Goal: Information Seeking & Learning: Check status

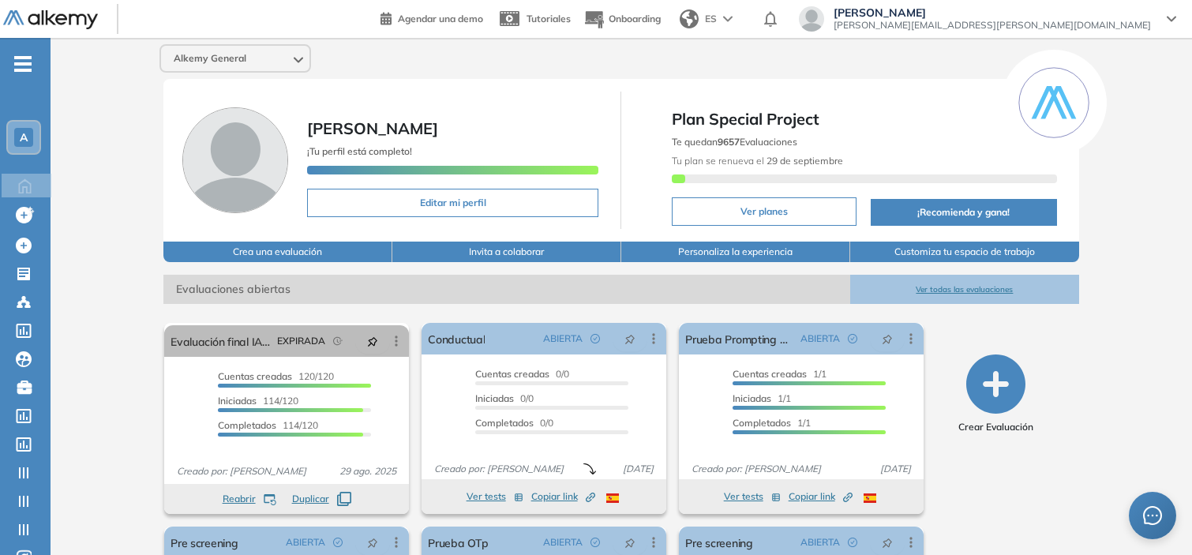
click at [26, 148] on div "A" at bounding box center [24, 138] width 32 height 32
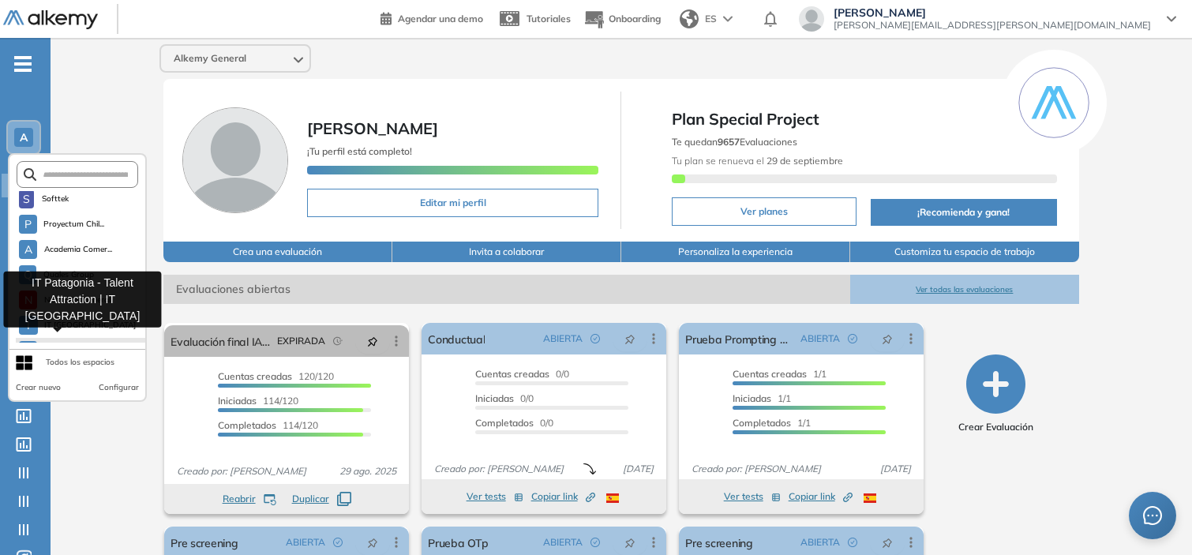
scroll to position [1384, 0]
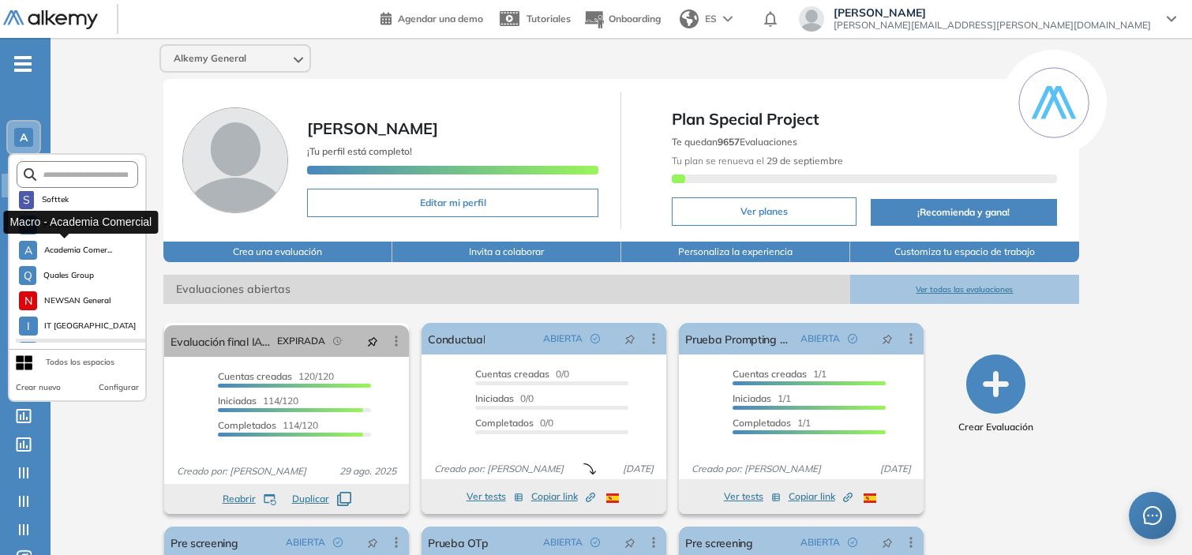
click at [75, 248] on span "Academia Comer..." at bounding box center [77, 250] width 69 height 13
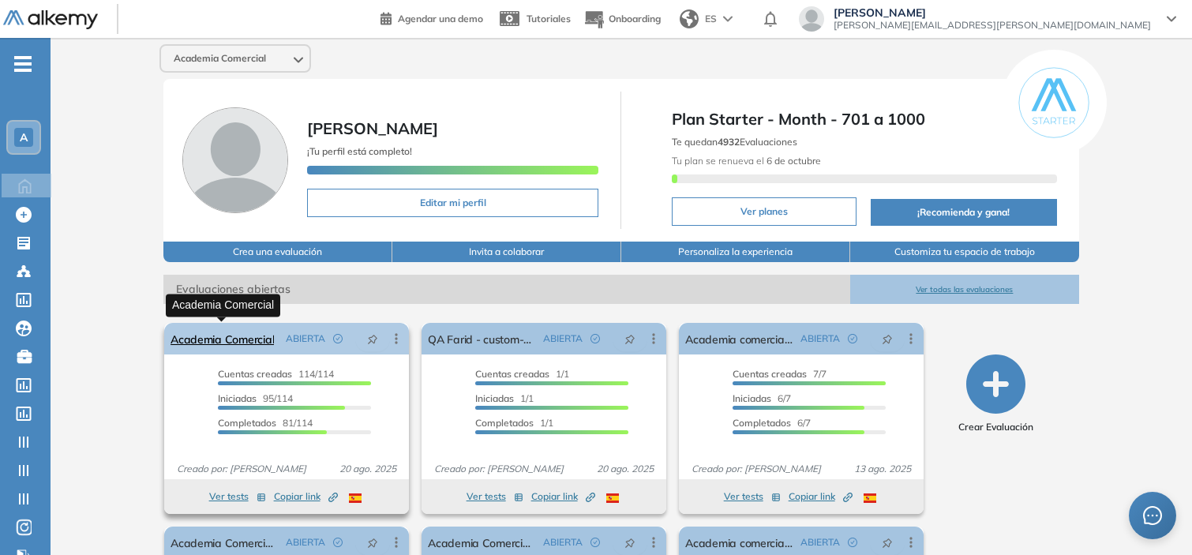
click at [211, 329] on link "Academia Comercial" at bounding box center [222, 339] width 103 height 32
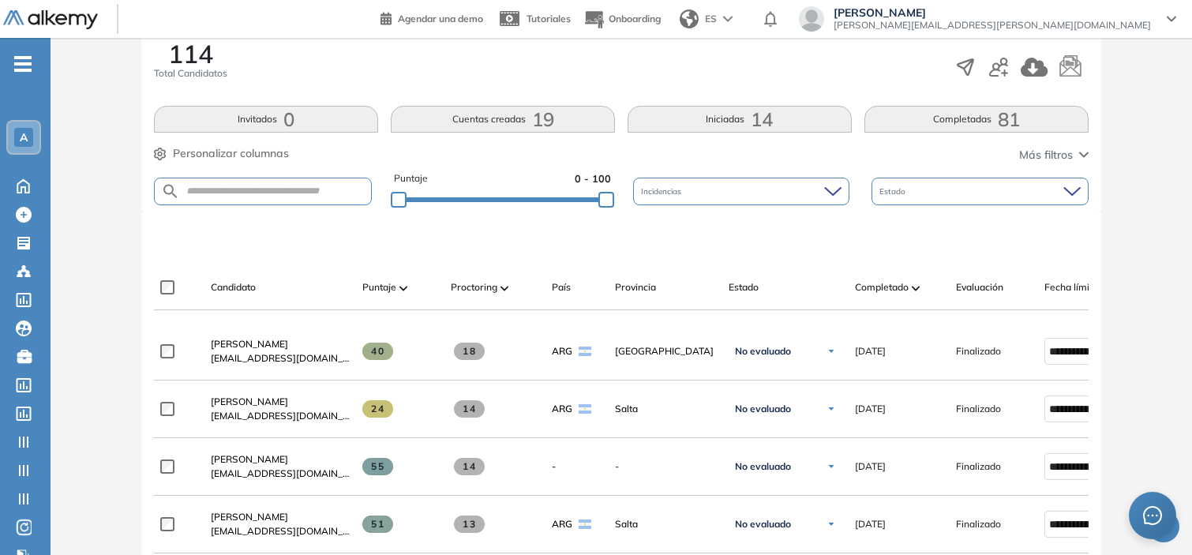
scroll to position [272, 0]
click at [388, 276] on div "Puntaje" at bounding box center [400, 285] width 76 height 19
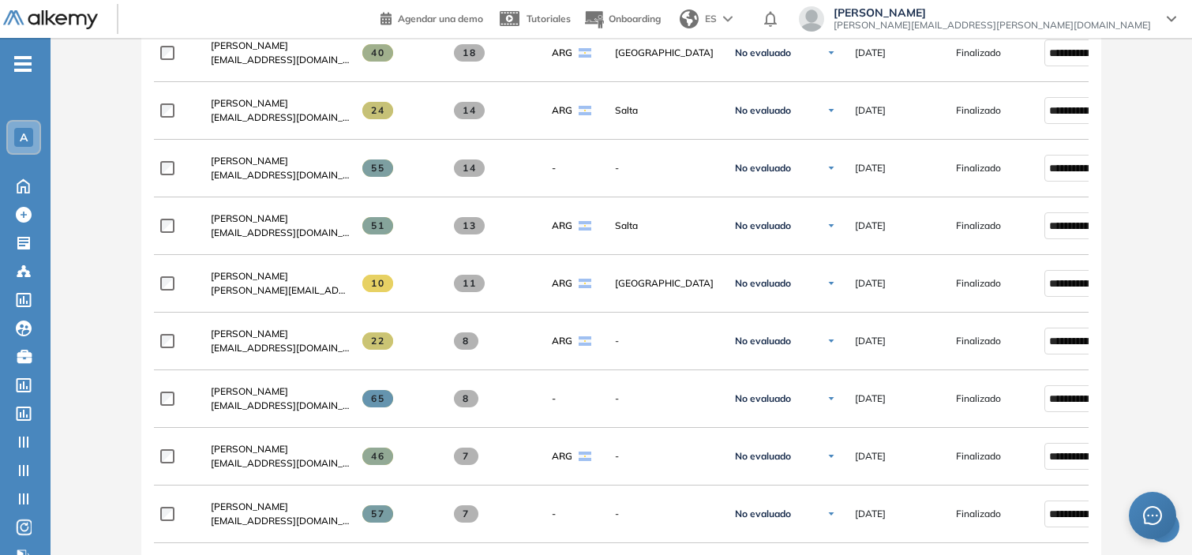
scroll to position [382, 0]
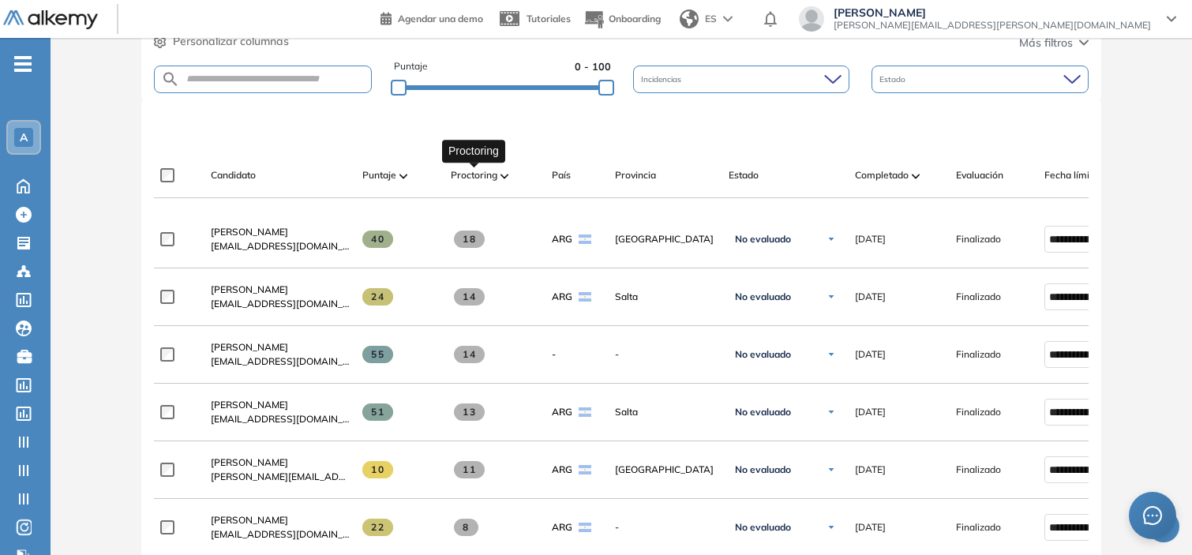
click at [474, 182] on span "Proctoring" at bounding box center [474, 175] width 47 height 14
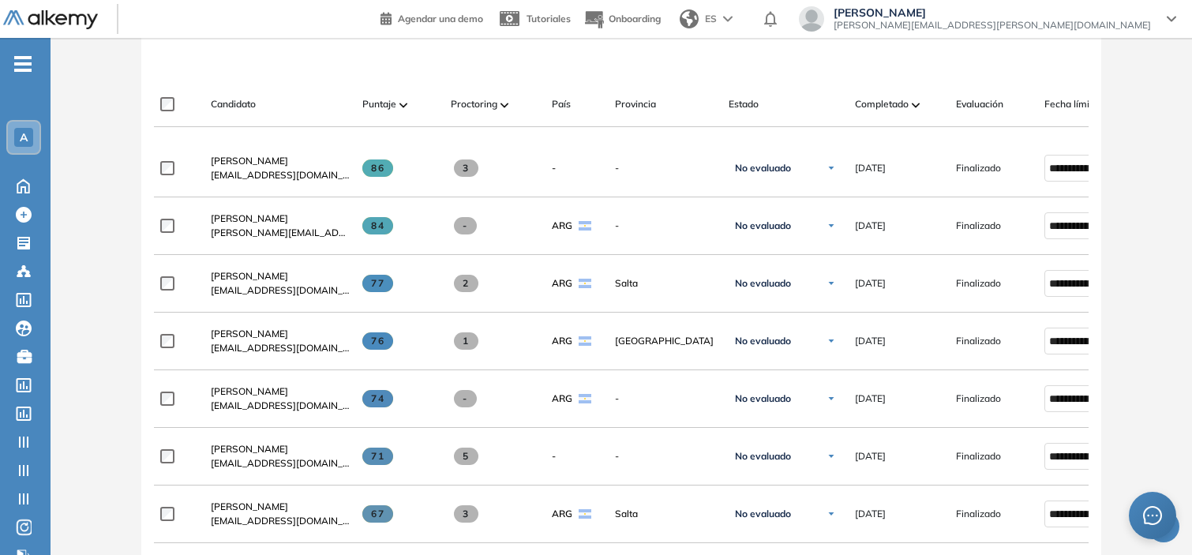
scroll to position [452, 0]
click at [874, 108] on span "Completado" at bounding box center [882, 105] width 54 height 14
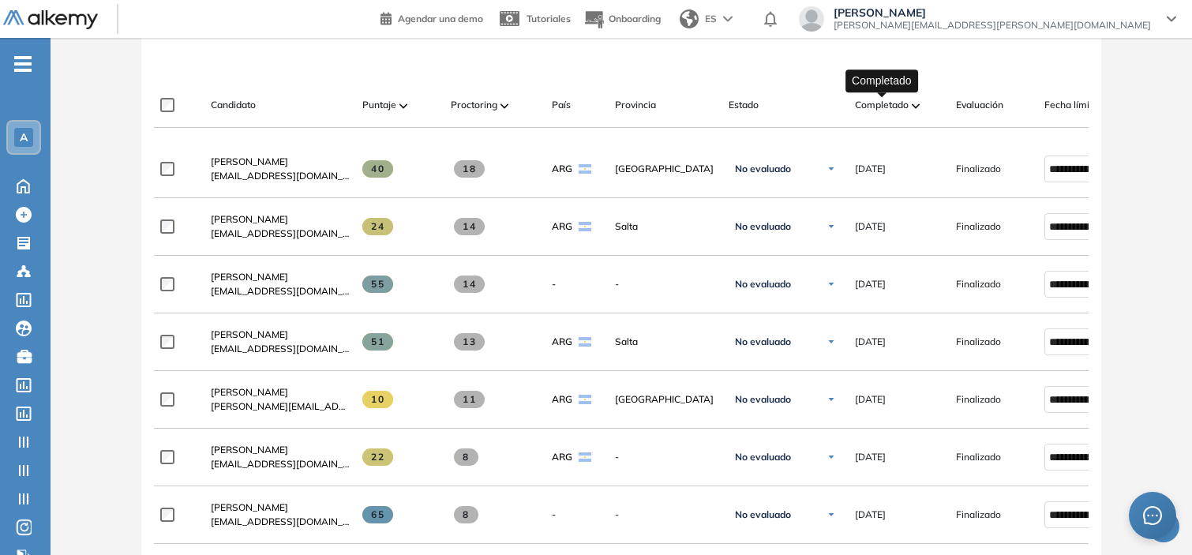
click at [867, 101] on span "Completado" at bounding box center [882, 105] width 54 height 14
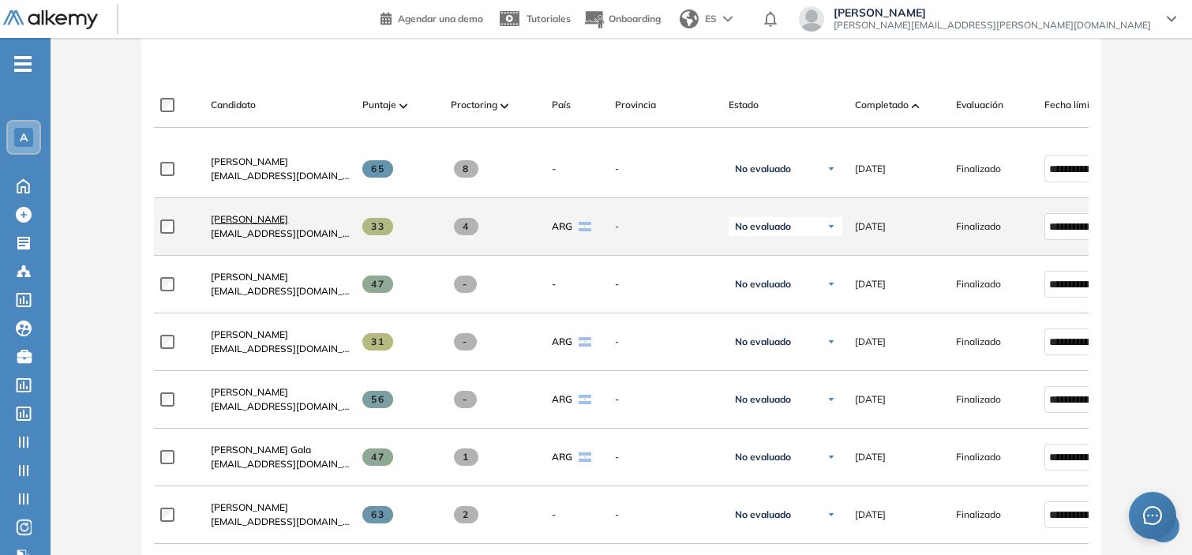
click at [288, 222] on span "Jimena Maribel Liendro" at bounding box center [249, 219] width 77 height 12
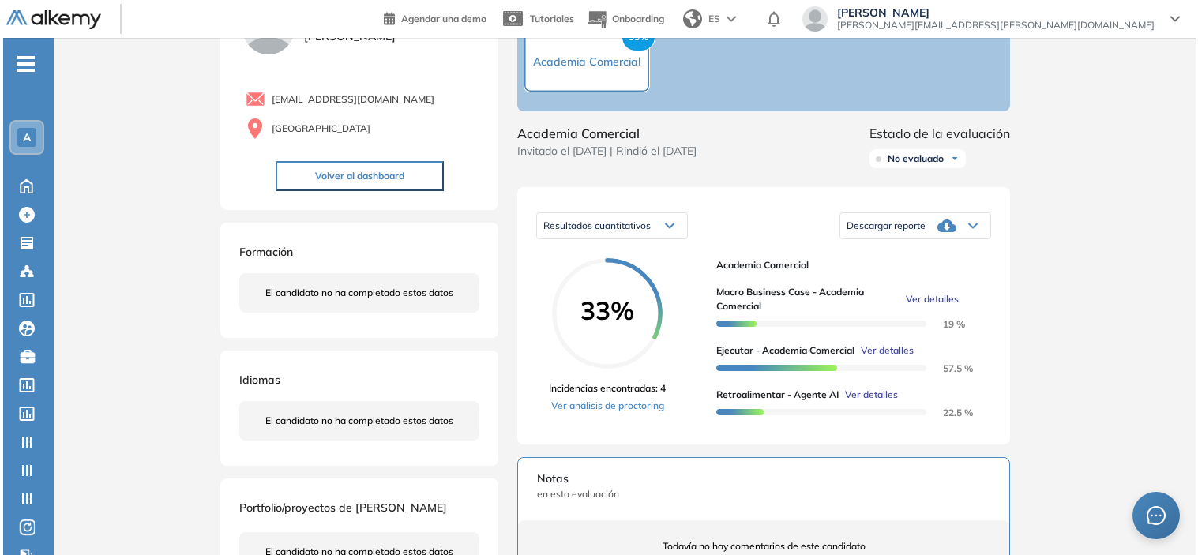
scroll to position [97, 0]
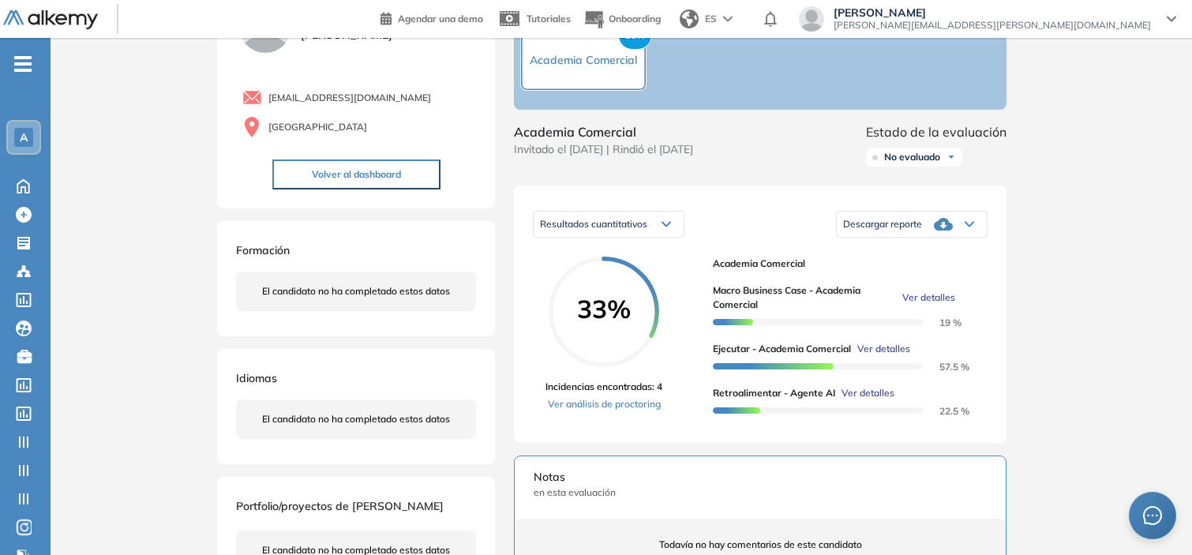
click at [862, 398] on div "Macro Business Case - Academia Comercial Ver detalles 19 % Ejecutar - Academia …" at bounding box center [844, 344] width 262 height 147
click at [869, 400] on span "Ver detalles" at bounding box center [868, 393] width 53 height 14
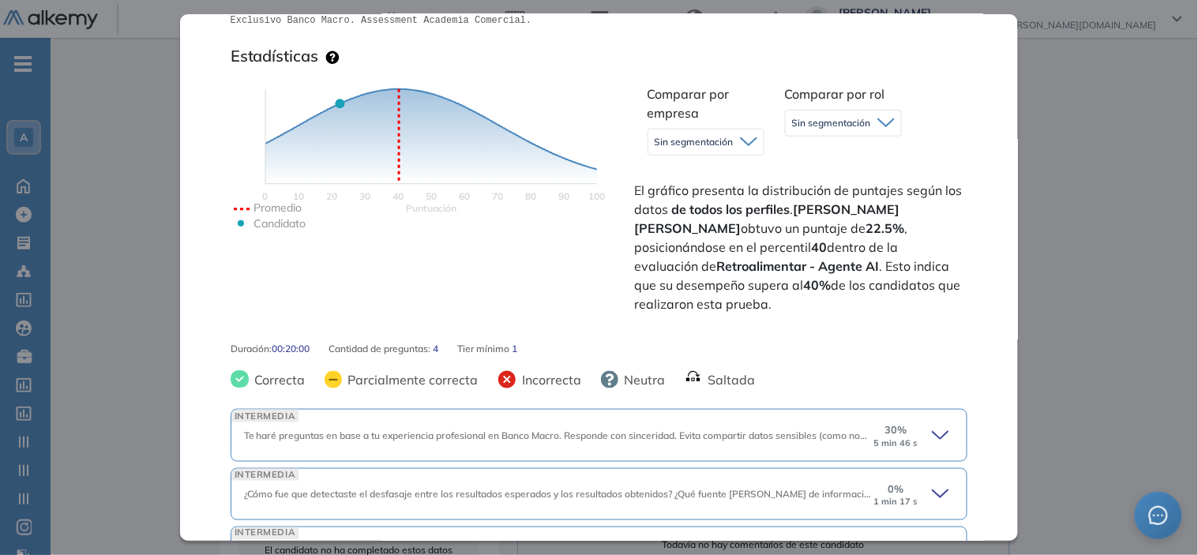
scroll to position [439, 0]
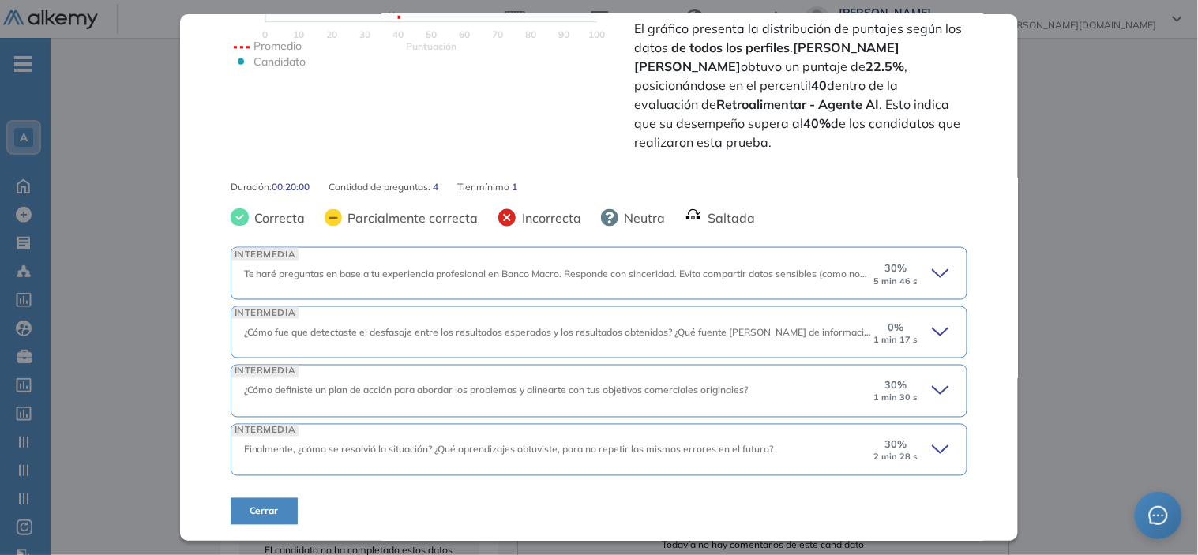
click at [906, 336] on div "0 % 1 min 17 s" at bounding box center [895, 332] width 47 height 25
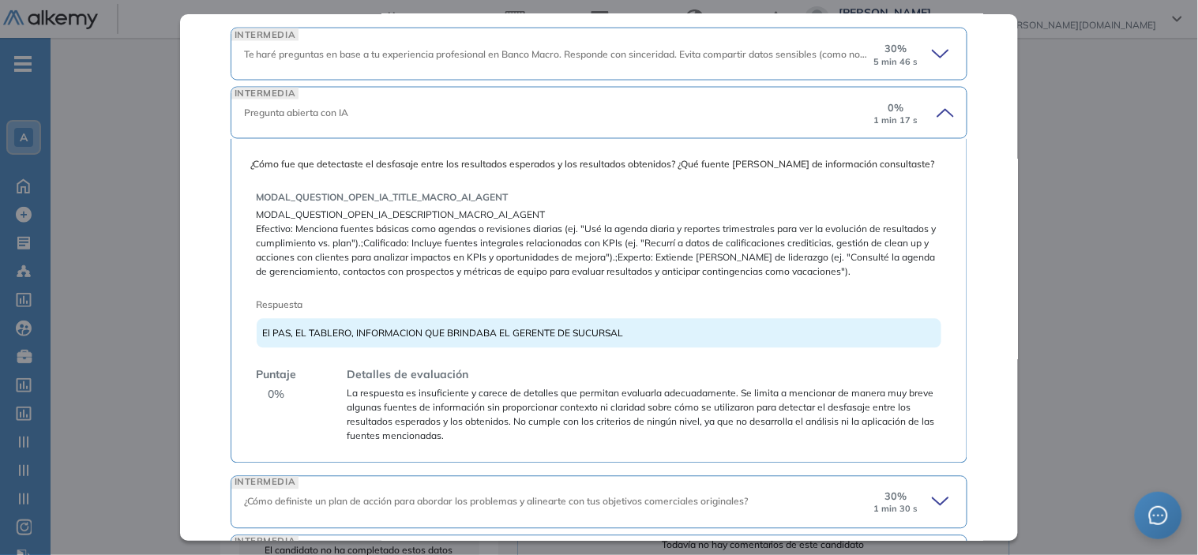
scroll to position [602, 0]
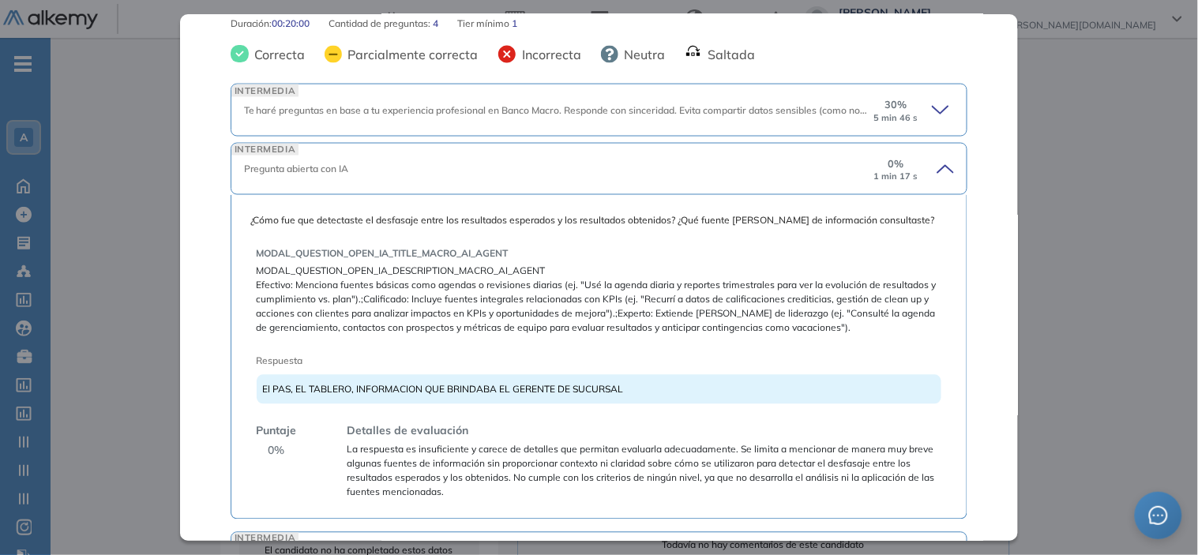
click at [932, 113] on icon at bounding box center [940, 110] width 16 height 7
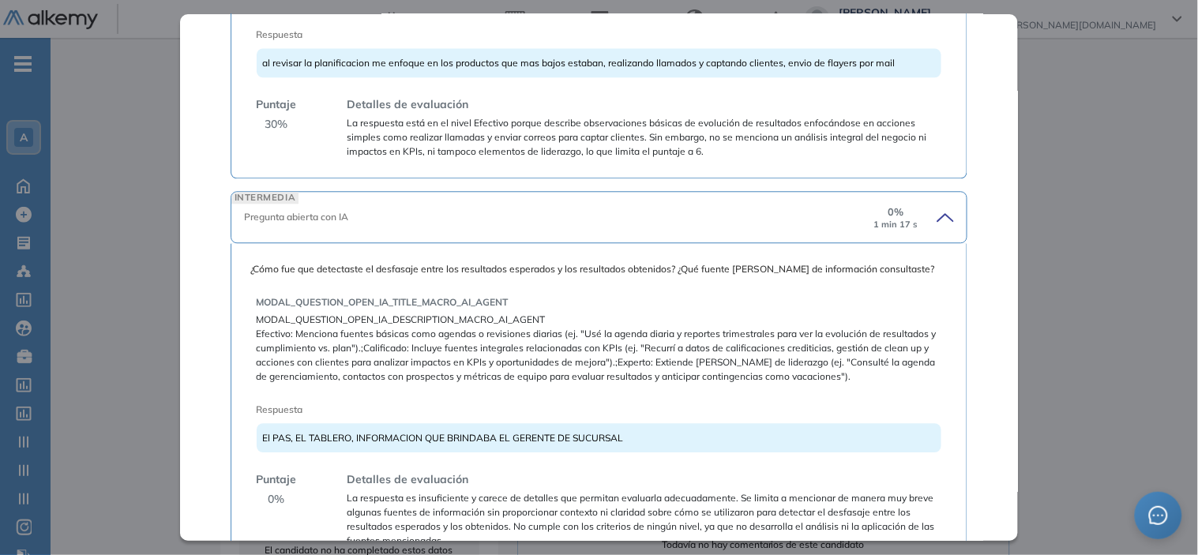
scroll to position [1143, 0]
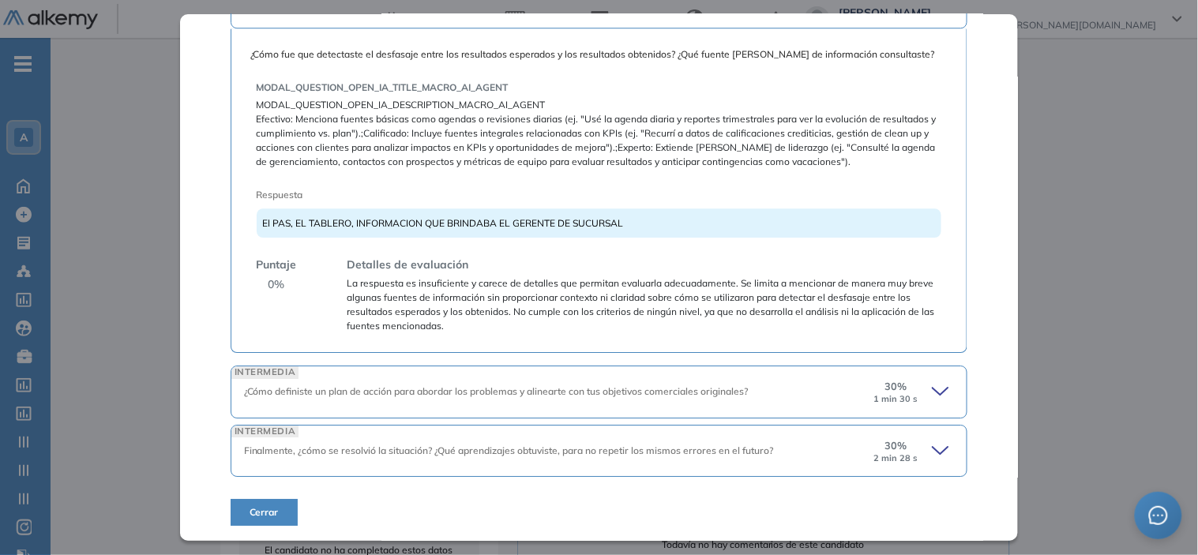
click at [932, 400] on icon at bounding box center [943, 392] width 22 height 22
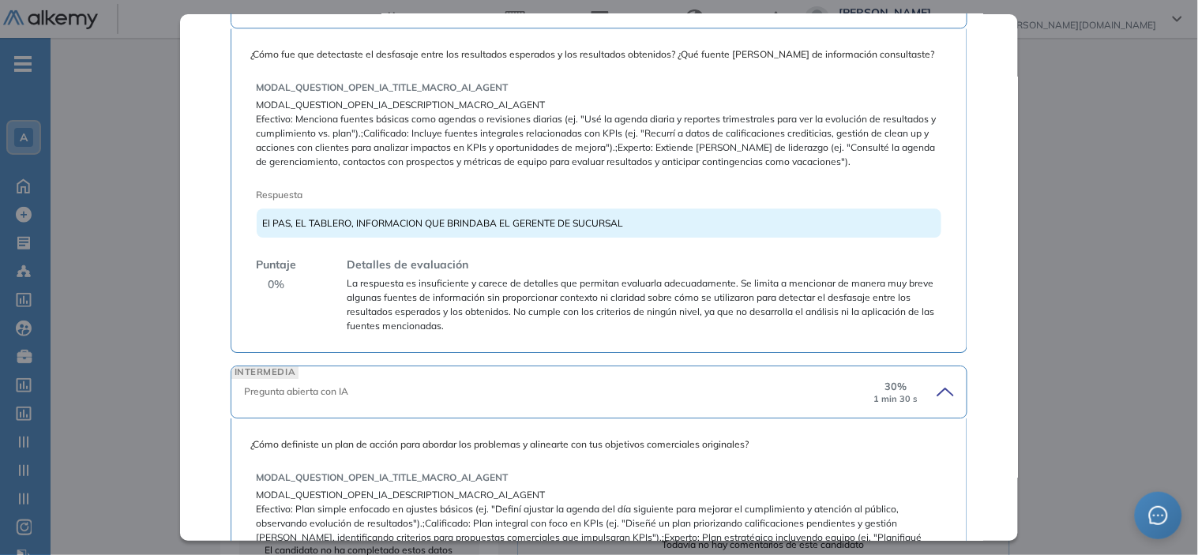
scroll to position [1459, 0]
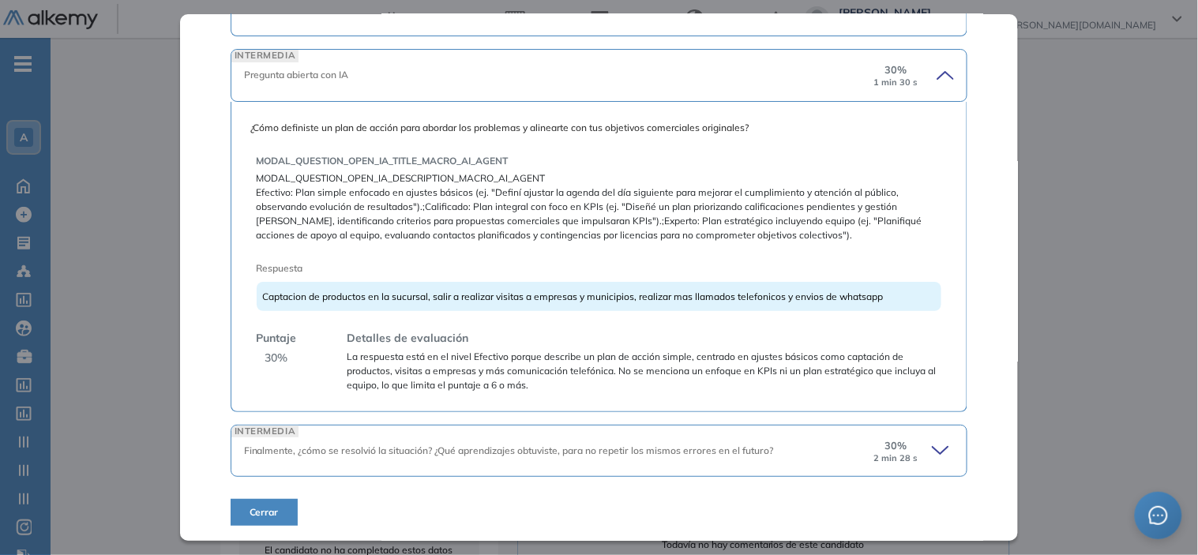
click at [934, 443] on icon at bounding box center [943, 451] width 22 height 22
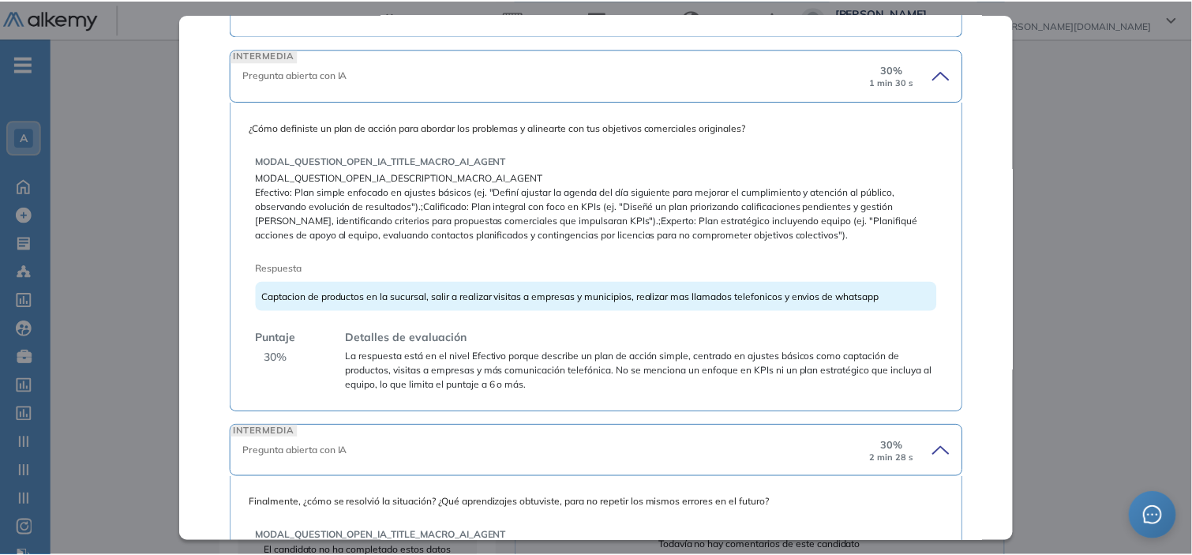
scroll to position [1807, 0]
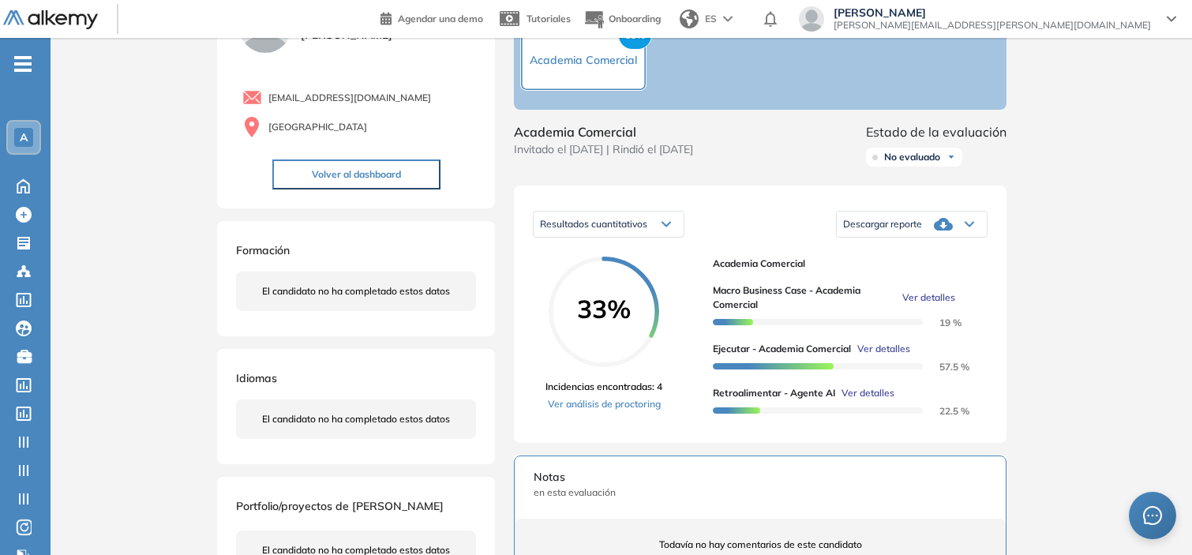
click at [1095, 208] on div "Inicio Alkymetrics Evaluaciones Dashboard Candidato Retroalimentar - Agente AI …" at bounding box center [622, 439] width 1142 height 996
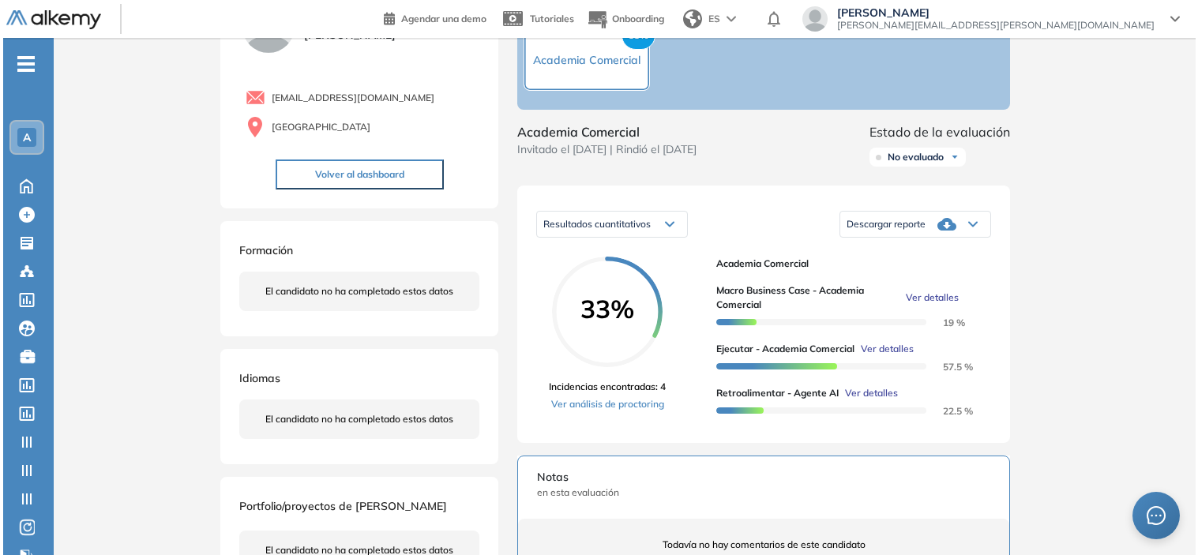
scroll to position [1234, 0]
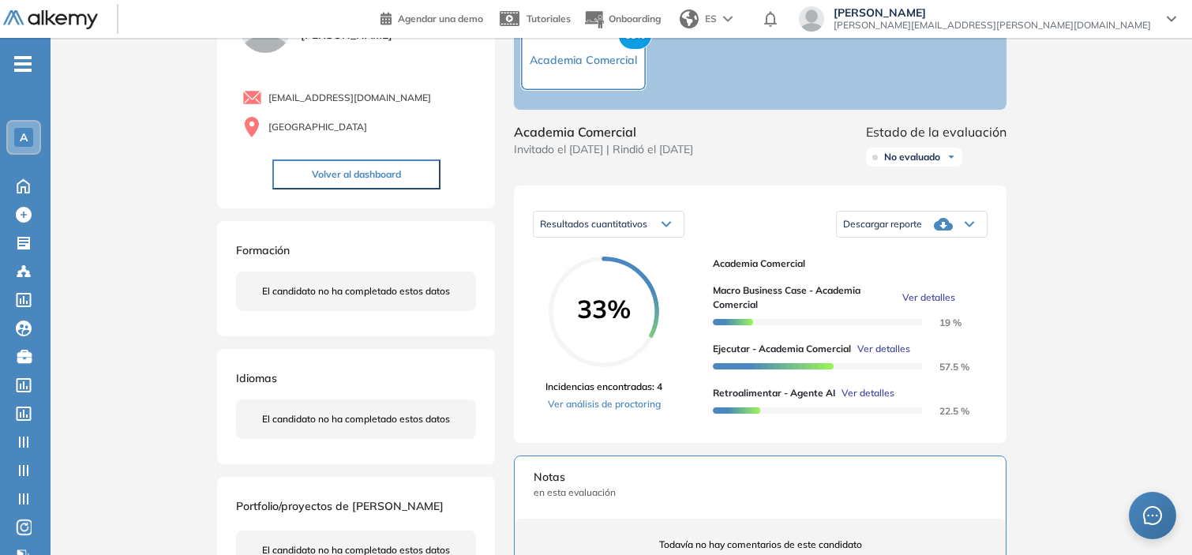
click at [914, 305] on span "Ver detalles" at bounding box center [928, 298] width 53 height 14
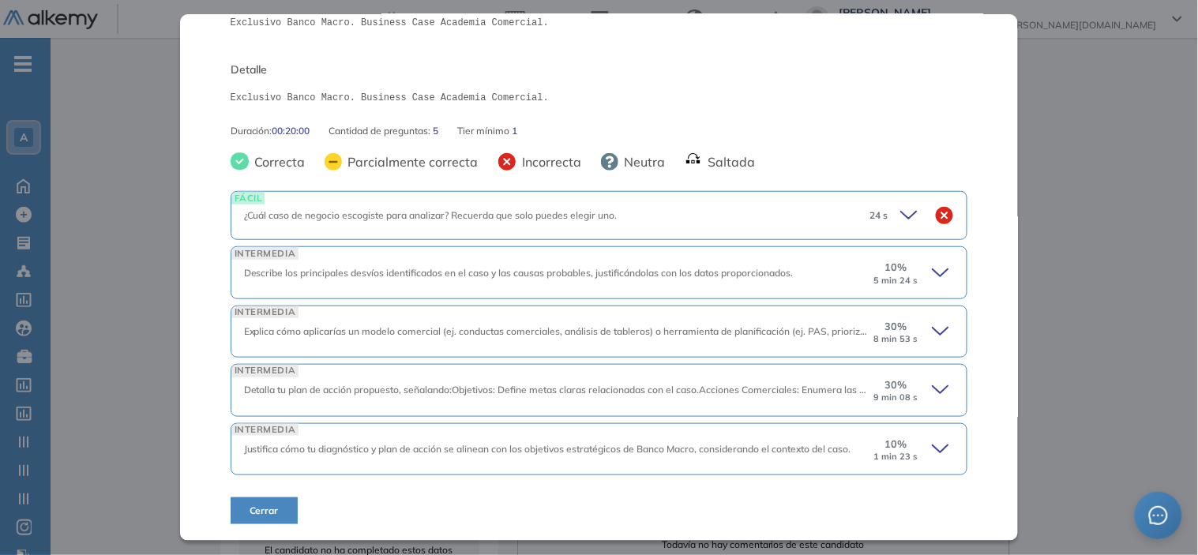
scroll to position [199, 0]
click at [906, 265] on div "10 % 5 min 24 s" at bounding box center [895, 273] width 47 height 25
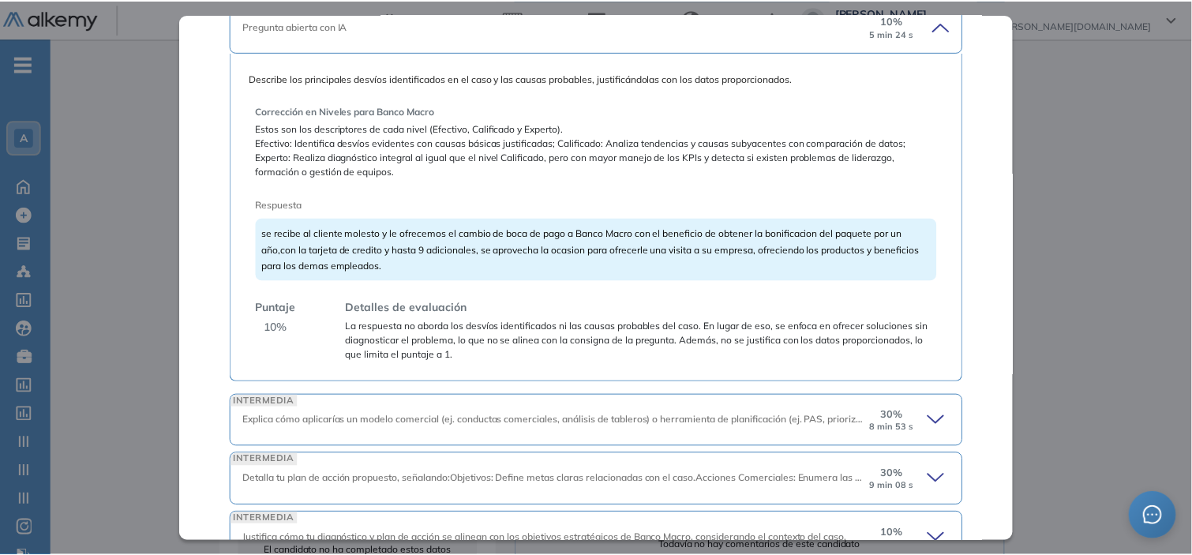
scroll to position [448, 0]
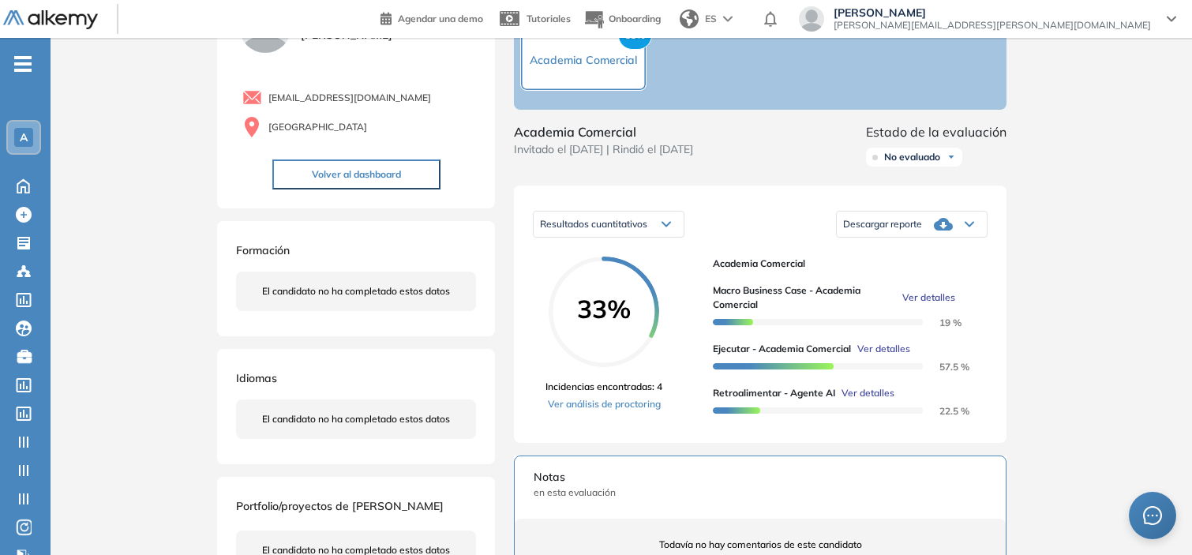
click at [1088, 226] on div "Inicio Alkymetrics Evaluaciones Dashboard Candidato Macro Business Case - Acade…" at bounding box center [622, 439] width 1142 height 996
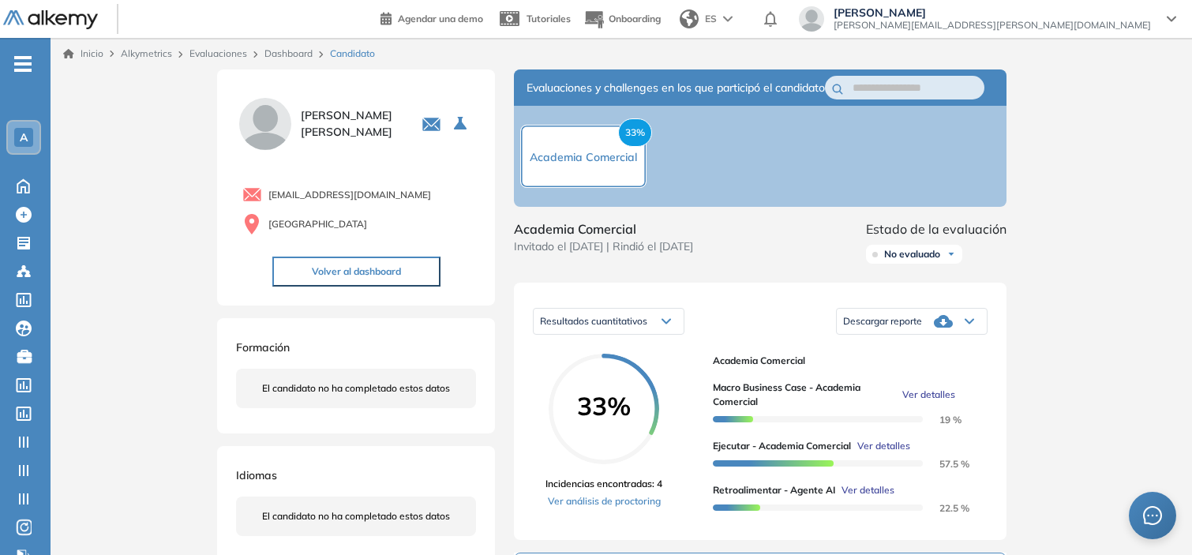
scroll to position [257, 0]
click at [300, 52] on link "Dashboard" at bounding box center [289, 53] width 48 height 12
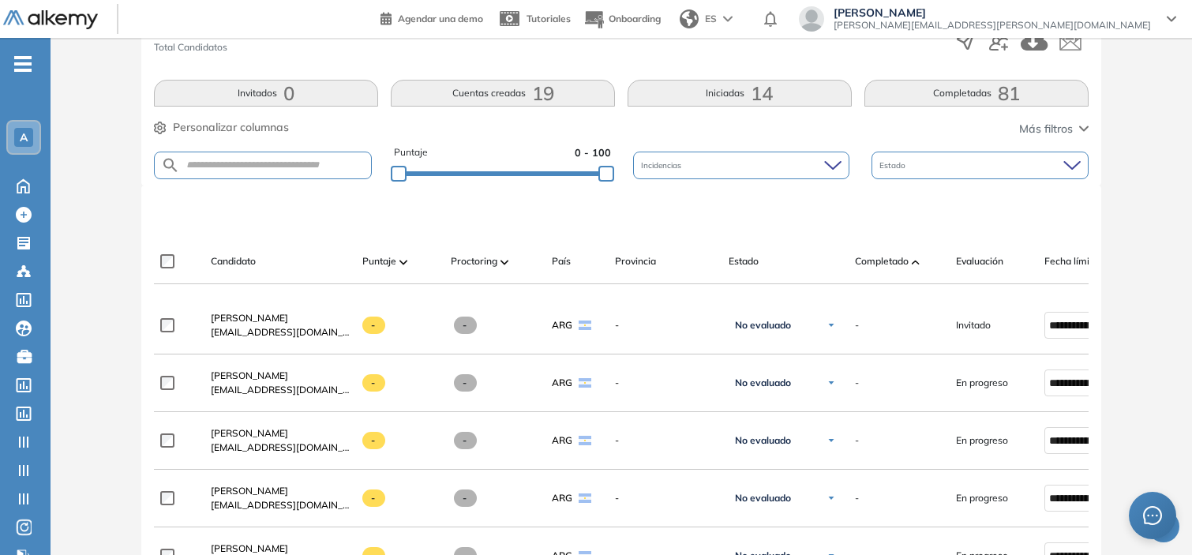
scroll to position [99, 0]
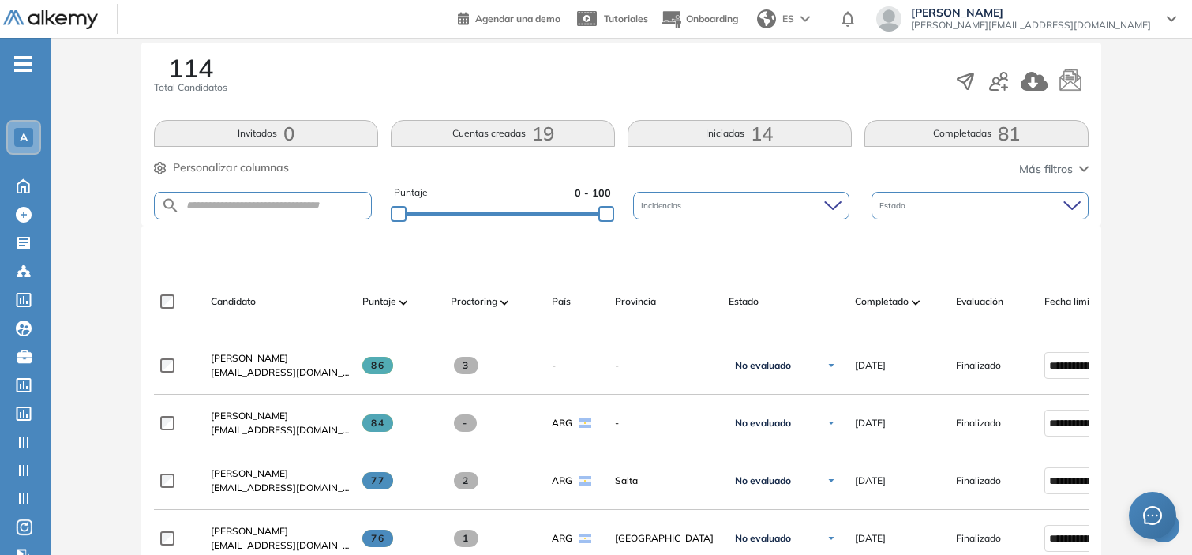
scroll to position [257, 0]
click at [712, 130] on button "Iniciadas 14" at bounding box center [740, 131] width 224 height 27
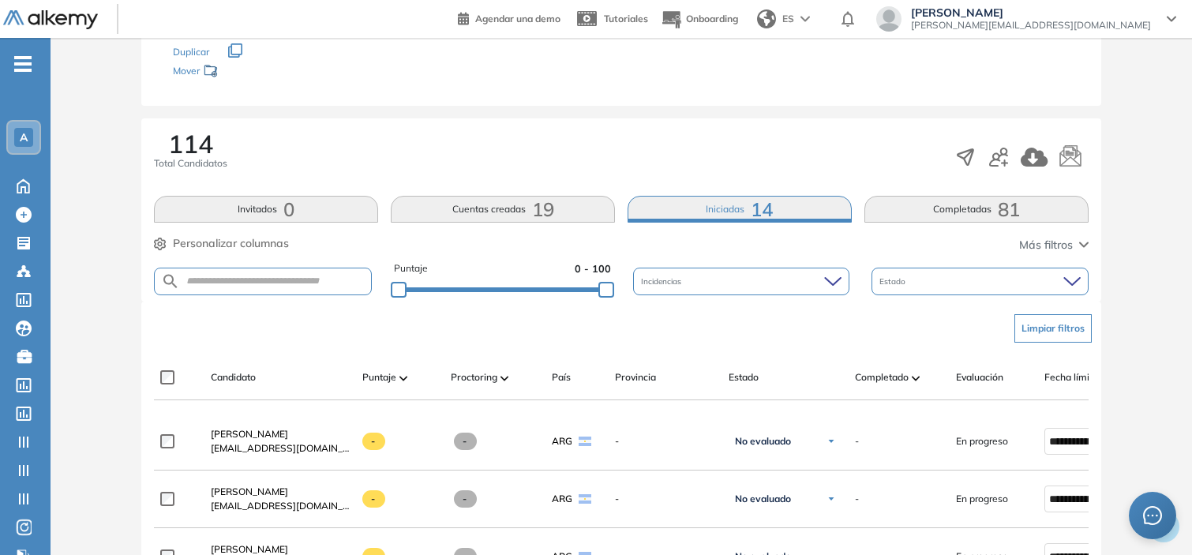
scroll to position [0, 0]
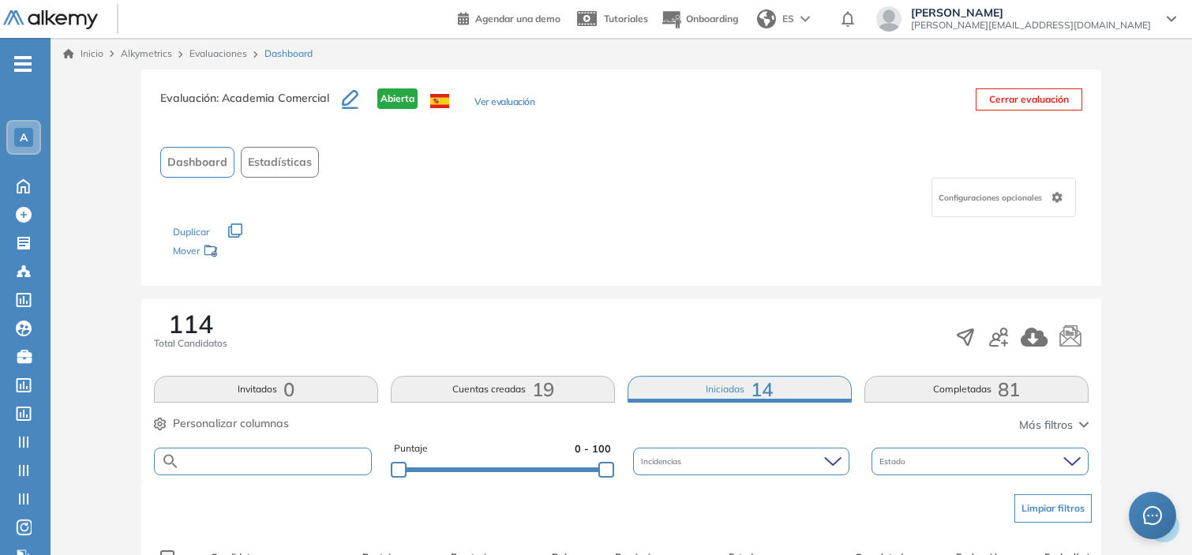
click at [287, 464] on input "text" at bounding box center [275, 462] width 191 height 12
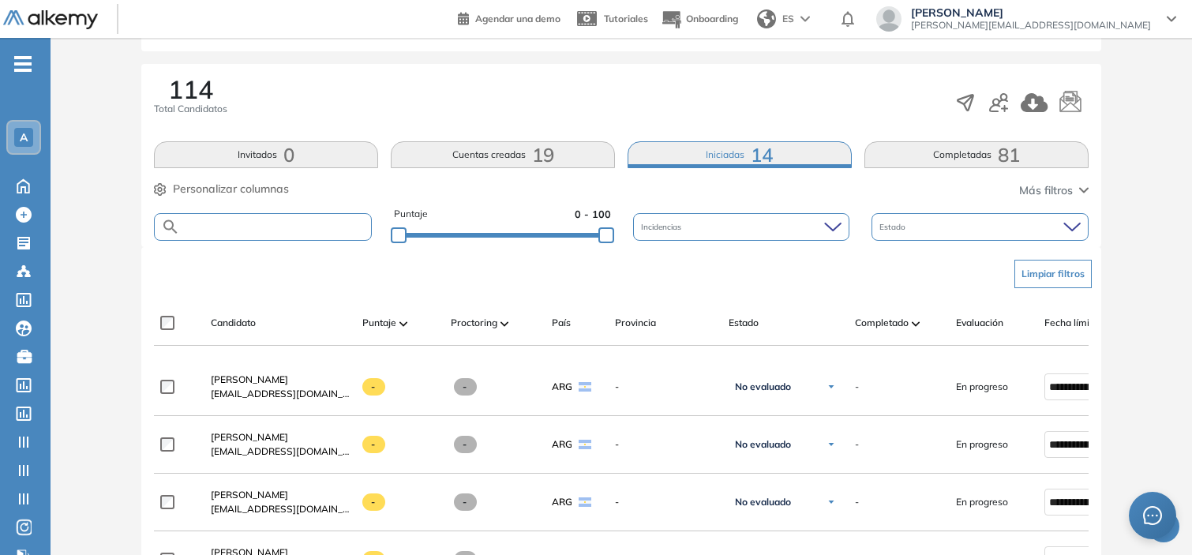
scroll to position [235, 0]
type input "******"
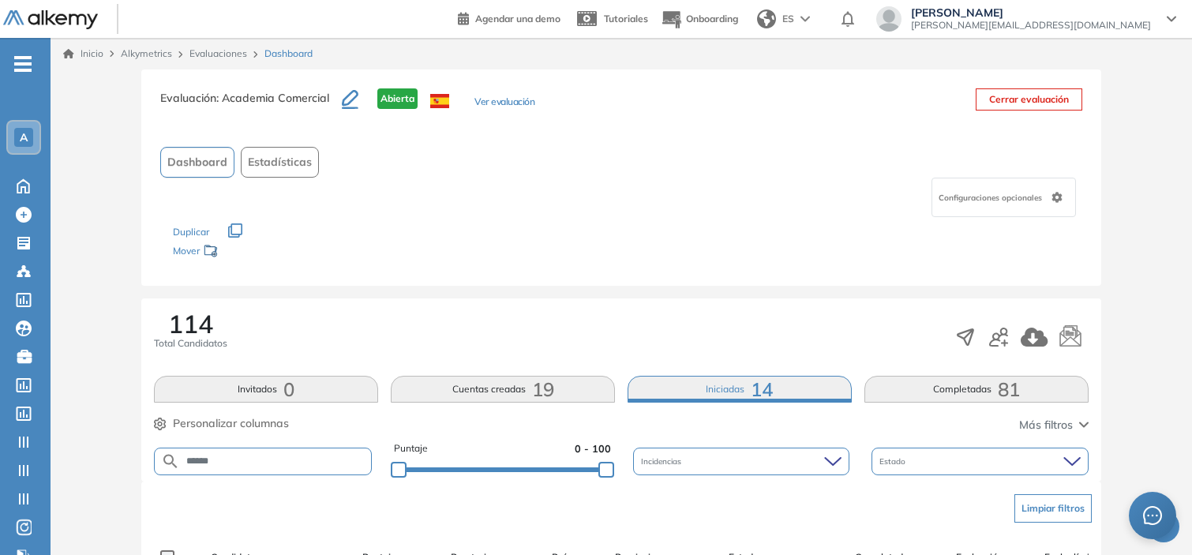
scroll to position [3, 0]
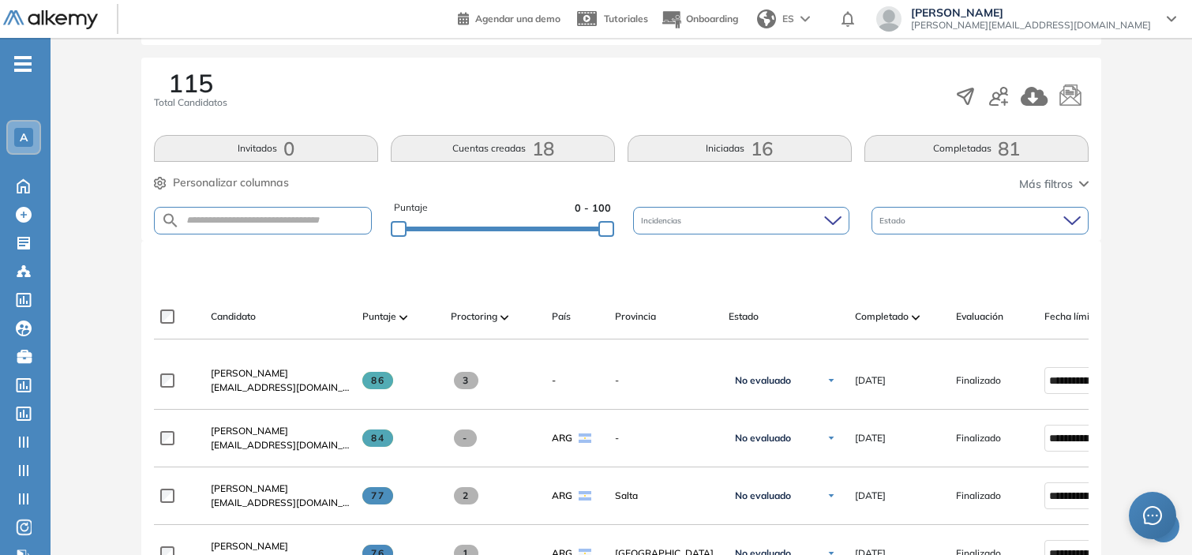
scroll to position [253, 0]
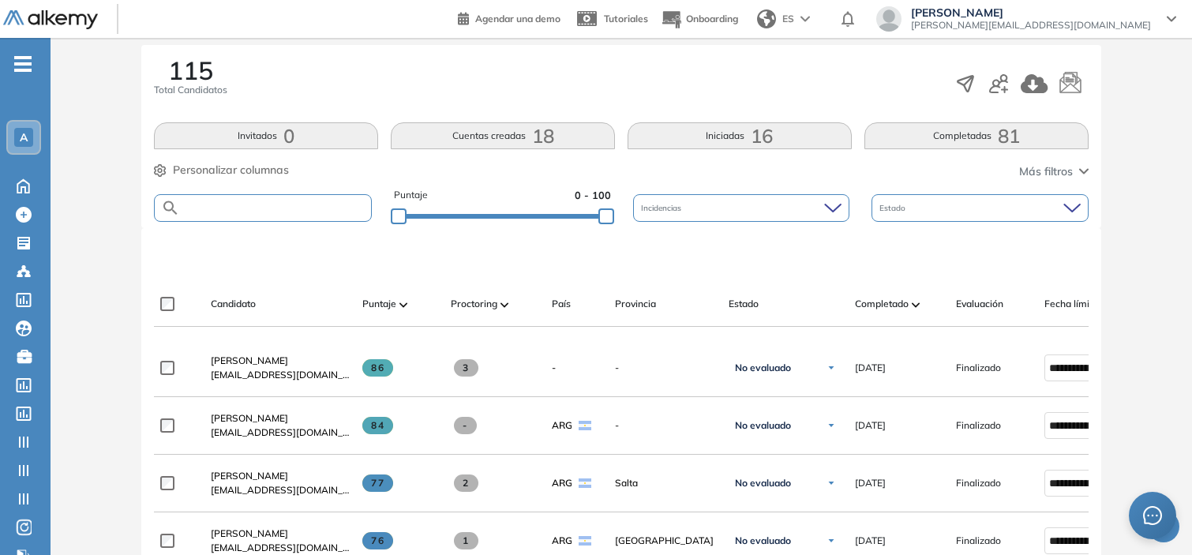
click at [305, 209] on input "text" at bounding box center [275, 208] width 191 height 12
type input "******"
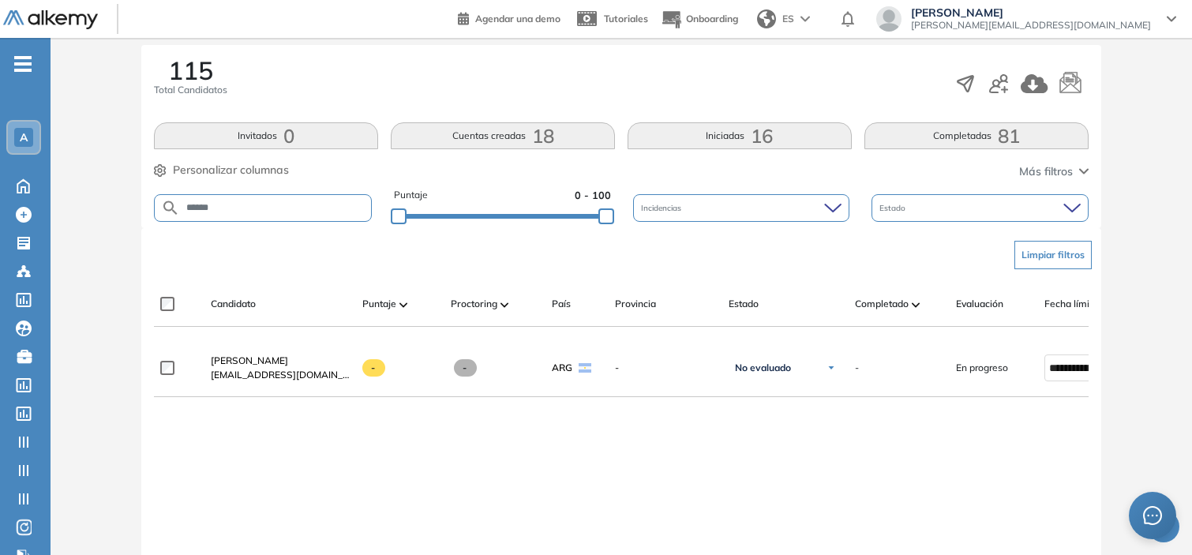
scroll to position [317, 0]
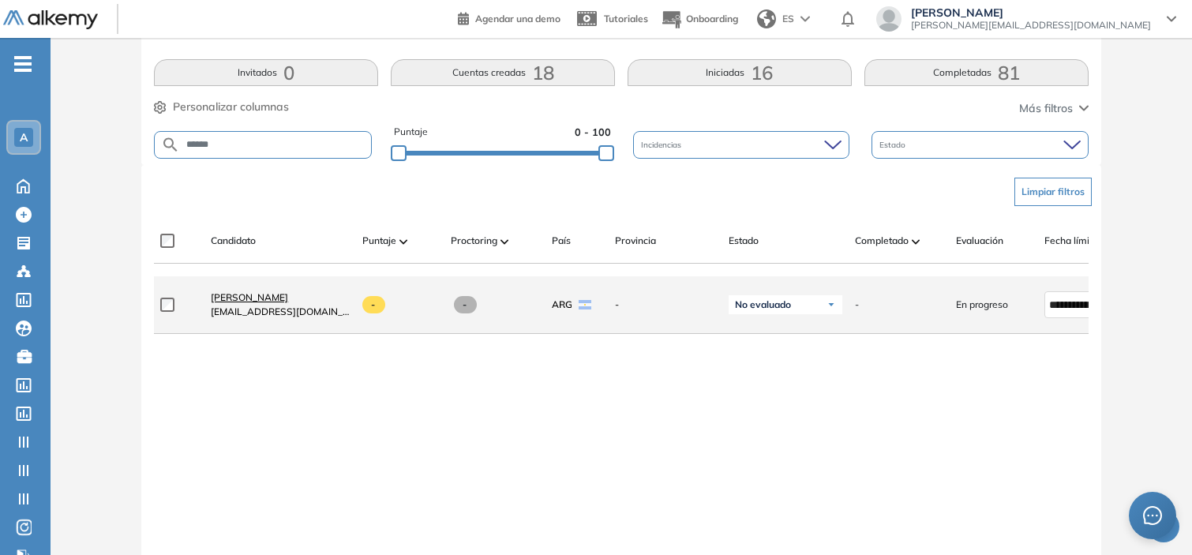
click at [255, 302] on span "[PERSON_NAME]" at bounding box center [249, 297] width 77 height 12
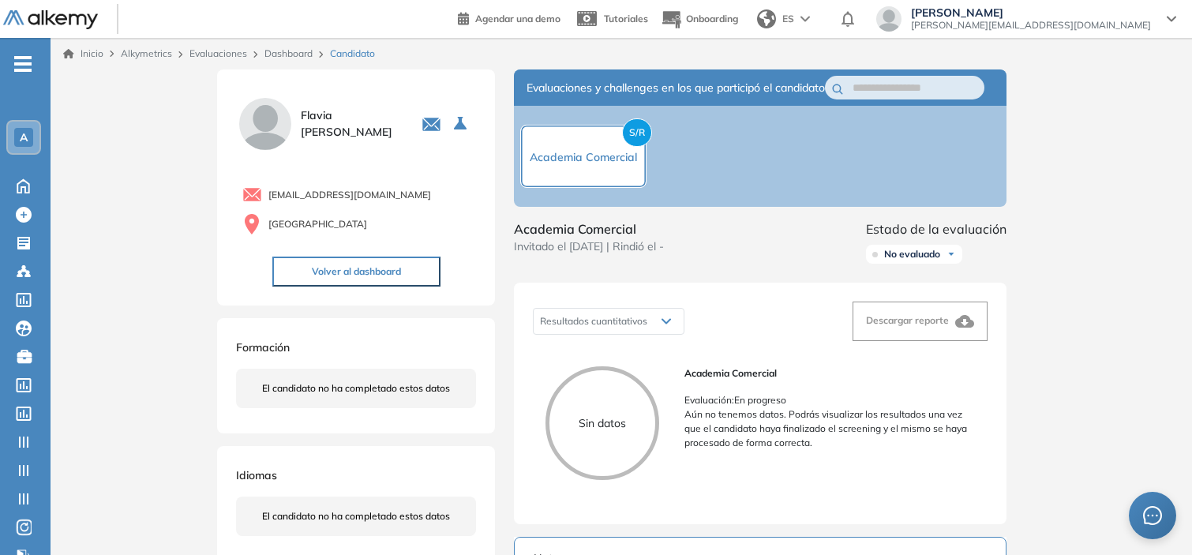
click at [276, 58] on link "Dashboard" at bounding box center [289, 53] width 48 height 12
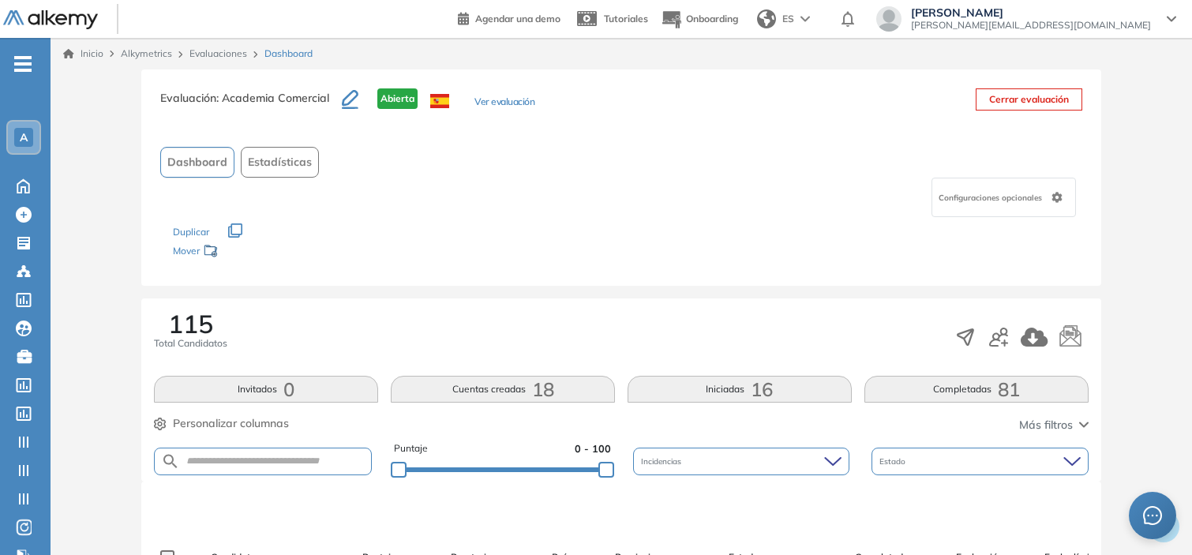
click at [711, 403] on div "115 Total Candidatos Invitados 0 Cuentas creadas 18 Iniciadas 16 Completadas 81…" at bounding box center [621, 389] width 960 height 183
click at [727, 387] on button "Iniciadas 16" at bounding box center [740, 389] width 224 height 27
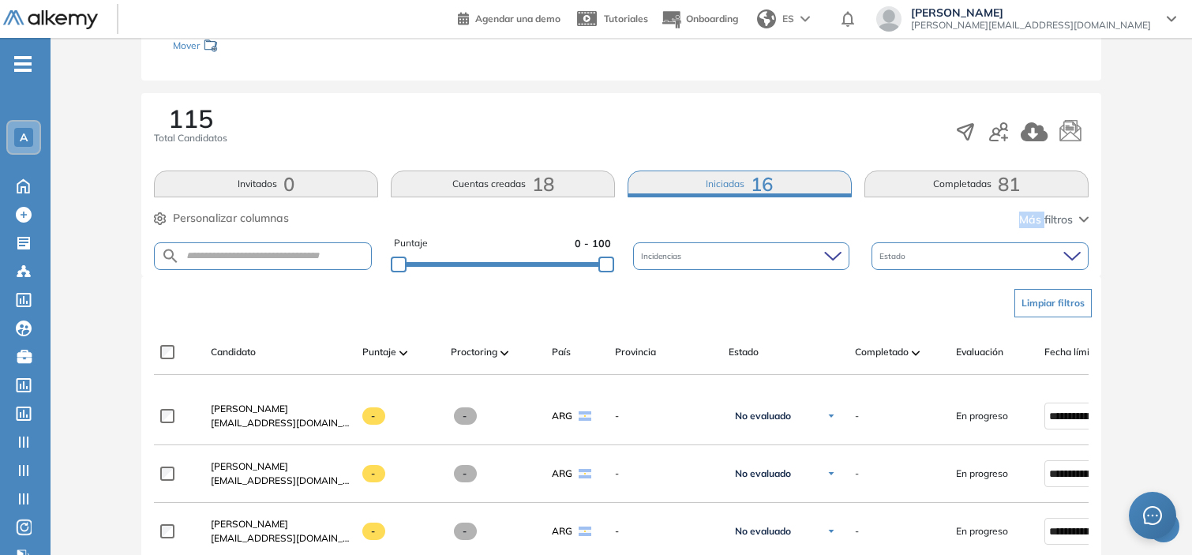
scroll to position [206, 0]
click at [561, 184] on button "Cuentas creadas 18" at bounding box center [503, 183] width 224 height 27
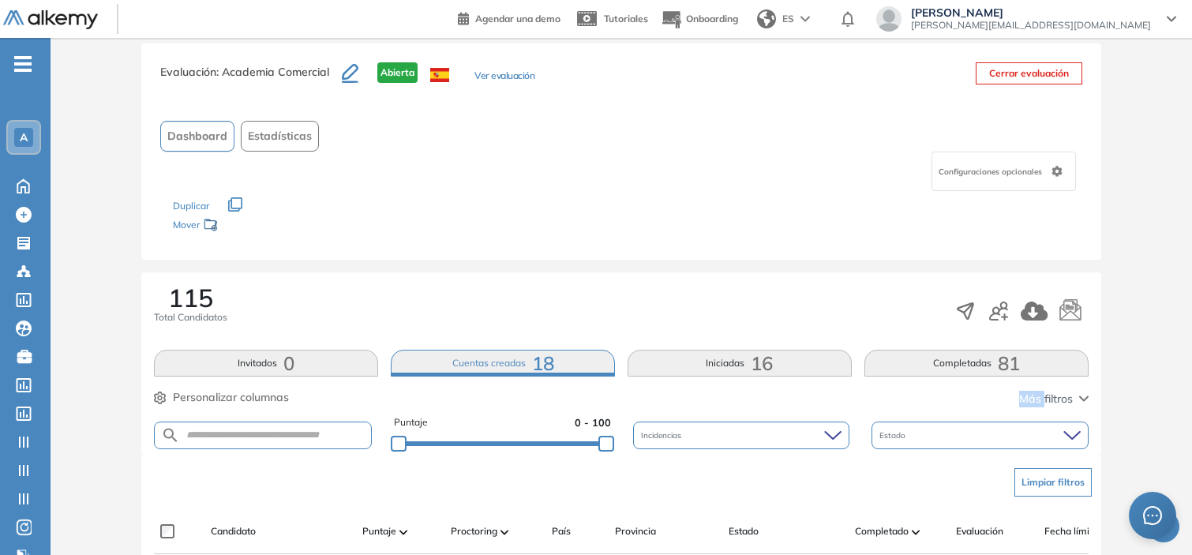
scroll to position [0, 0]
